Goal: Use online tool/utility: Utilize a website feature to perform a specific function

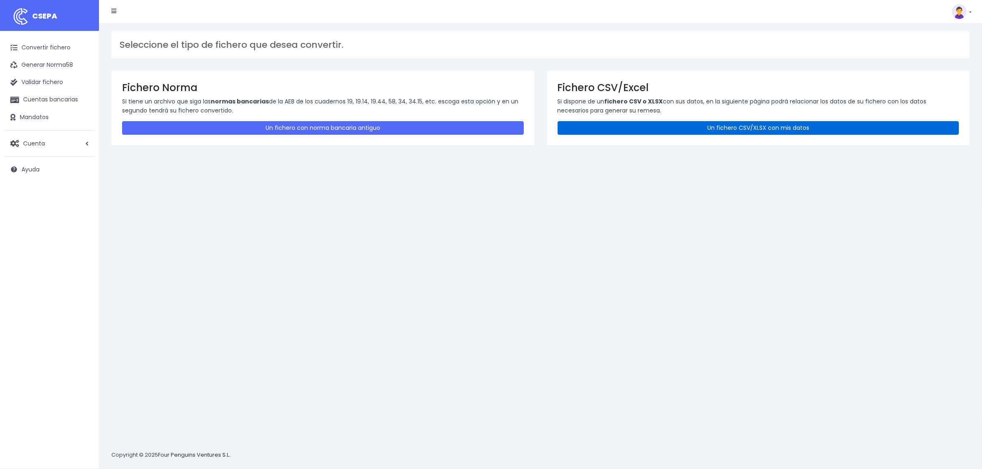
click at [685, 134] on link "Un fichero CSV/XLSX con mis datos" at bounding box center [759, 128] width 402 height 14
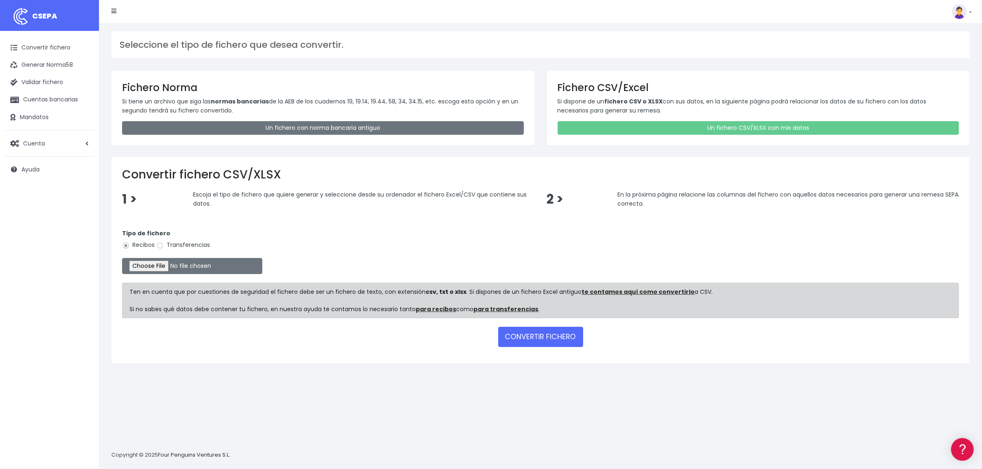
click at [176, 247] on label "Transferencias" at bounding box center [183, 245] width 54 height 9
click at [164, 247] on input "Transferencias" at bounding box center [159, 245] width 7 height 7
radio input "true"
click at [160, 263] on input "file" at bounding box center [192, 266] width 140 height 16
type input "C:\fakepath\2509181 SESS LKX 5833 FICHERO.xlsx"
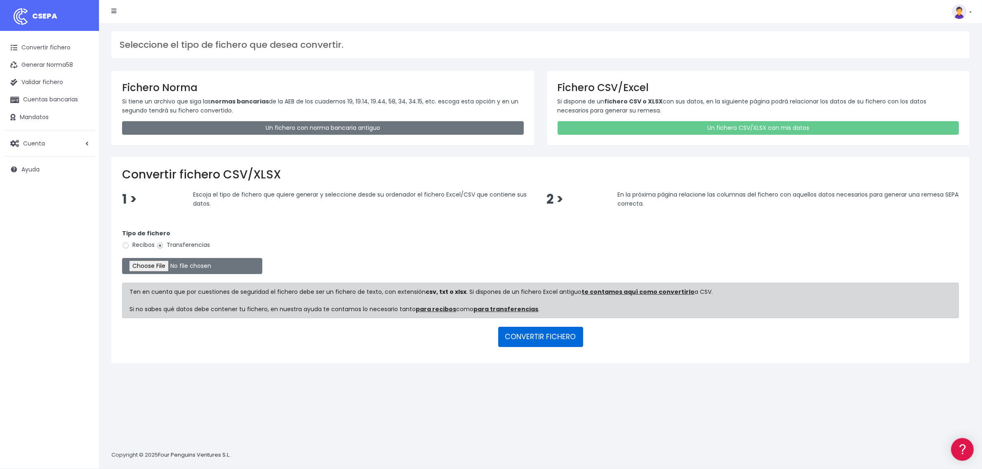
click at [534, 337] on button "CONVERTIR FICHERO" at bounding box center [540, 337] width 85 height 20
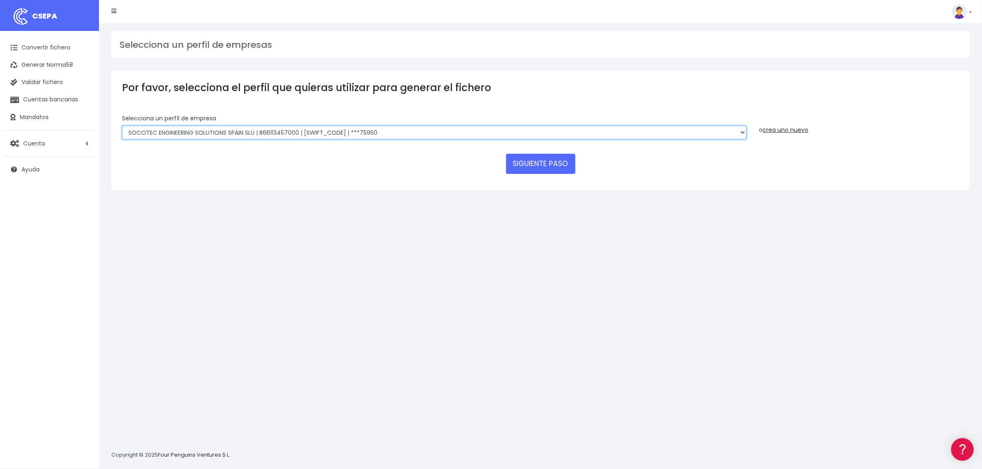
click at [310, 126] on select "SOCOTEC ENGINEERING SOLUTIONS SPAIN SLU | B66113457000 | CAIXESBBXXX | ***45833…" at bounding box center [434, 133] width 625 height 14
select select "2692"
click at [122, 126] on select "SOCOTEC ENGINEERING SOLUTIONS SPAIN SLU | B66113457000 | CAIXESBBXXX | ***45833…" at bounding box center [434, 133] width 625 height 14
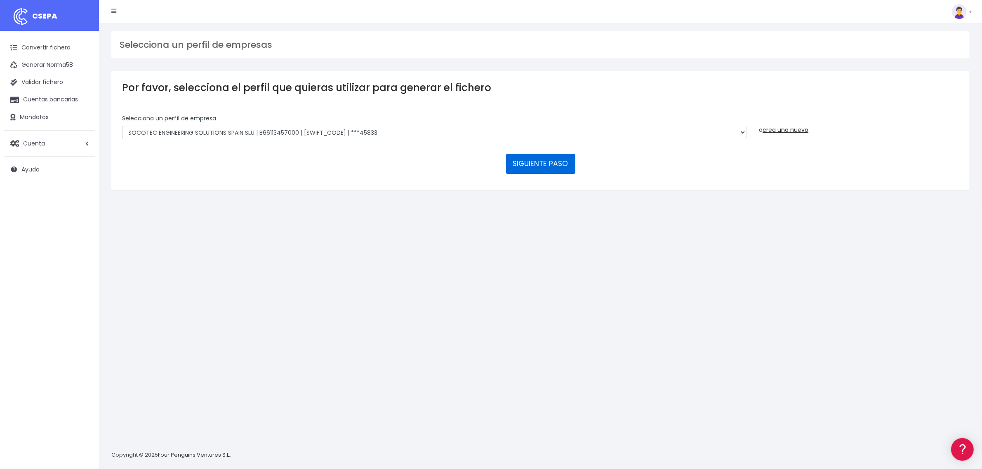
click at [559, 167] on button "SIGUIENTE PASO" at bounding box center [540, 164] width 69 height 20
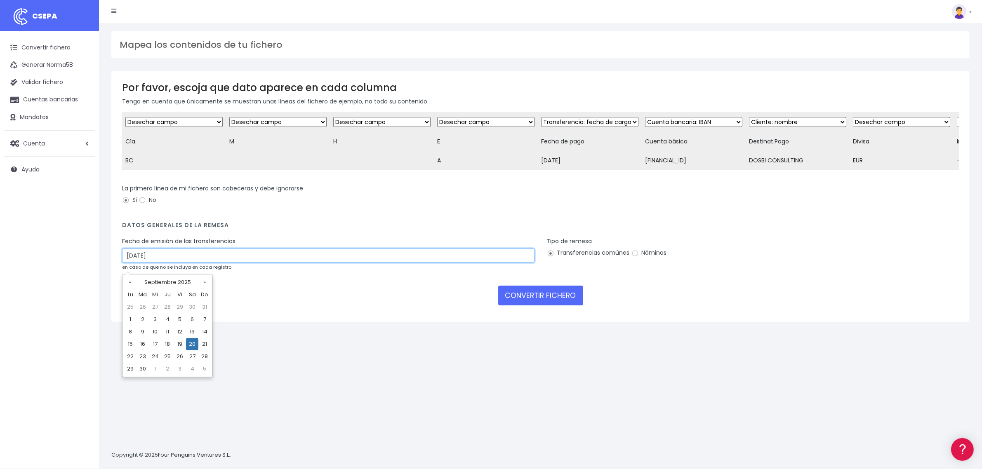
click at [214, 262] on input "20/09/2025" at bounding box center [328, 256] width 412 height 14
click at [167, 346] on td "18" at bounding box center [167, 344] width 12 height 12
type input "18/09/2025"
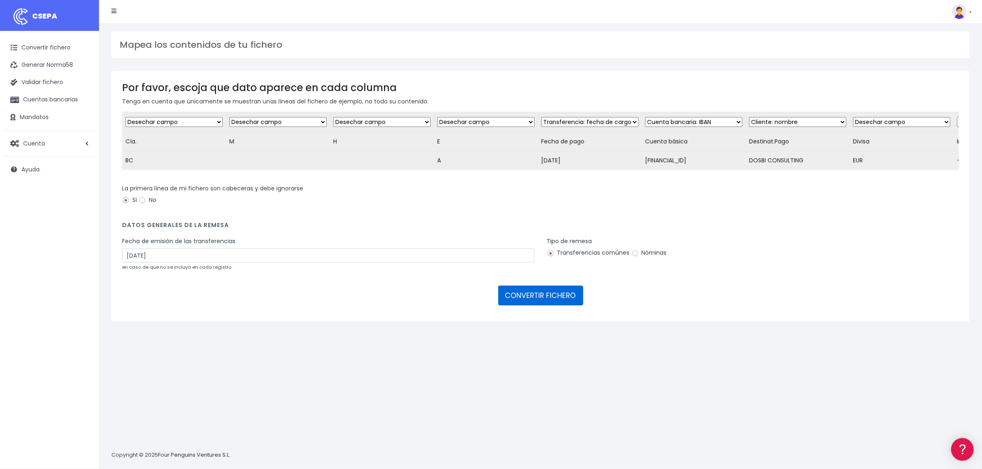
click at [549, 302] on button "CONVERTIR FICHERO" at bounding box center [540, 296] width 85 height 20
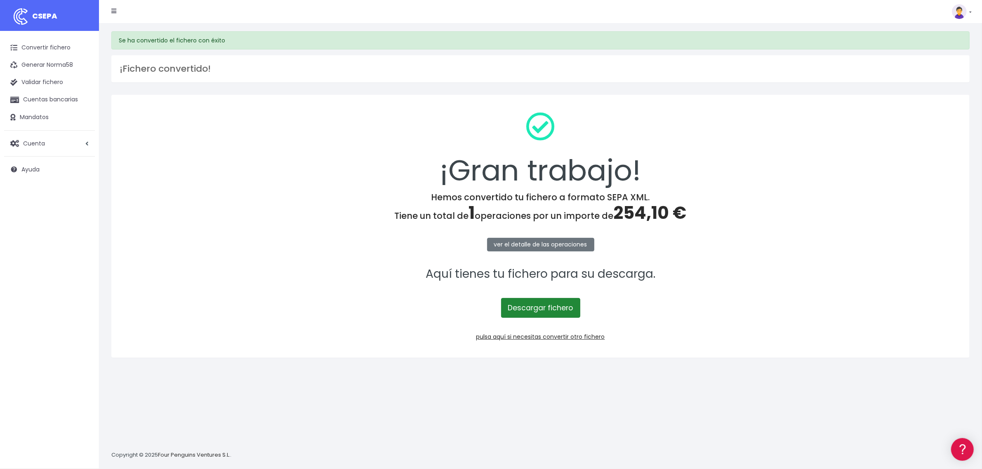
click at [549, 302] on link "Descargar fichero" at bounding box center [540, 308] width 79 height 20
